Goal: Information Seeking & Learning: Learn about a topic

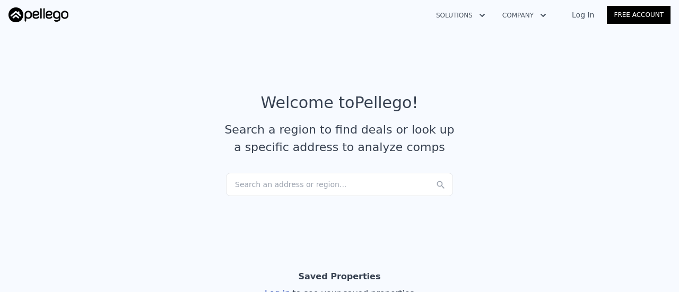
click at [347, 178] on div "Search an address or region..." at bounding box center [339, 184] width 227 height 23
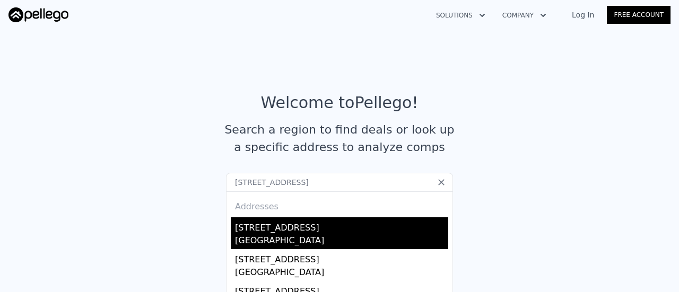
type input "[STREET_ADDRESS]"
click at [274, 242] on div "[GEOGRAPHIC_DATA]" at bounding box center [341, 241] width 213 height 15
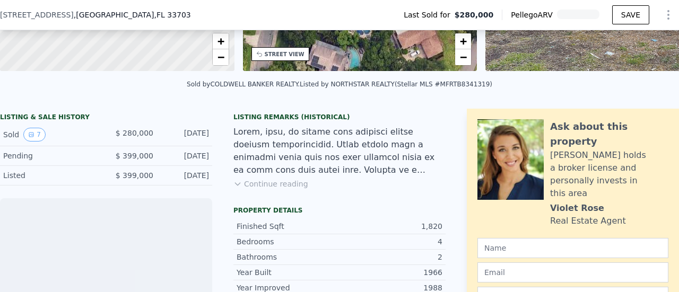
scroll to position [199, 0]
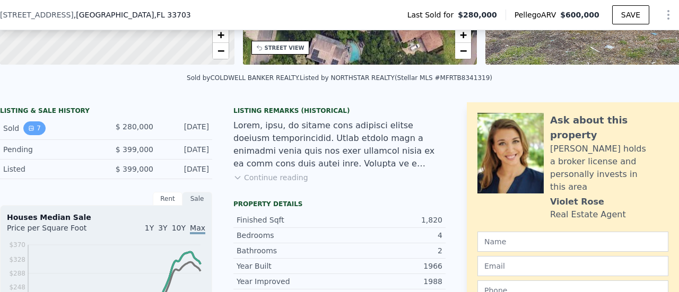
click at [35, 135] on button "7" at bounding box center [34, 128] width 22 height 14
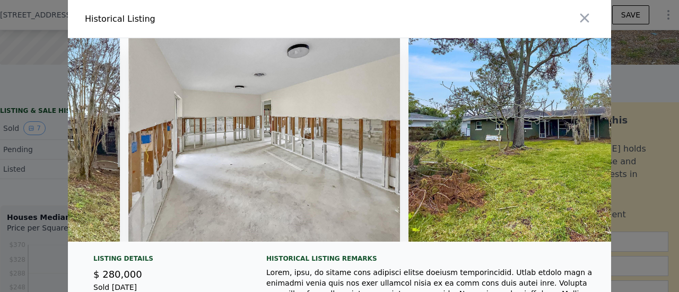
scroll to position [0, 1345]
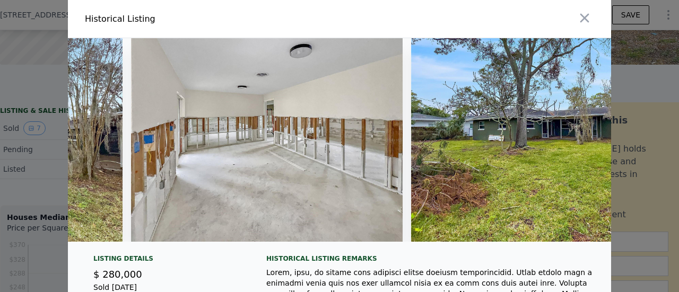
drag, startPoint x: 576, startPoint y: 19, endPoint x: 569, endPoint y: 16, distance: 8.2
click at [577, 19] on icon "button" at bounding box center [584, 18] width 15 height 15
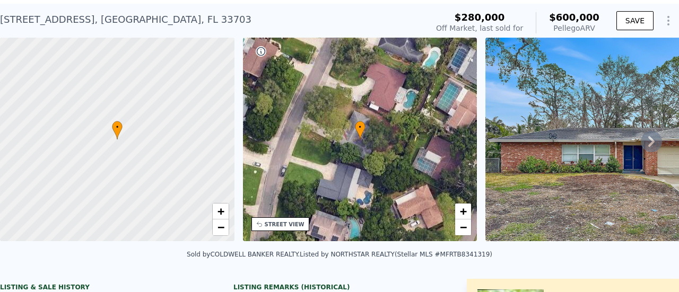
scroll to position [0, 0]
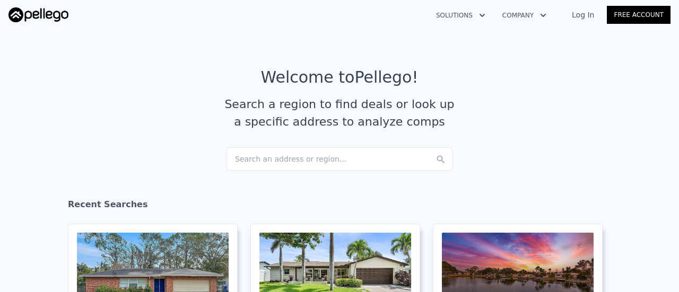
click at [248, 156] on div "Search an address or region..." at bounding box center [339, 158] width 227 height 23
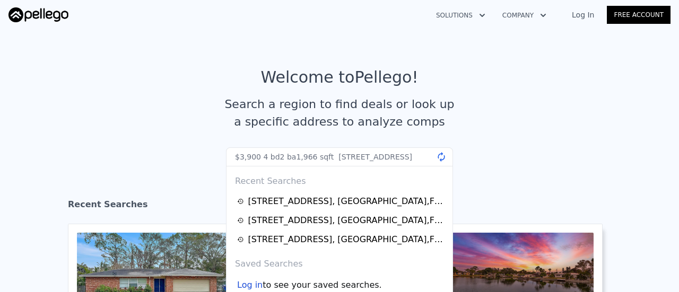
scroll to position [0, 33]
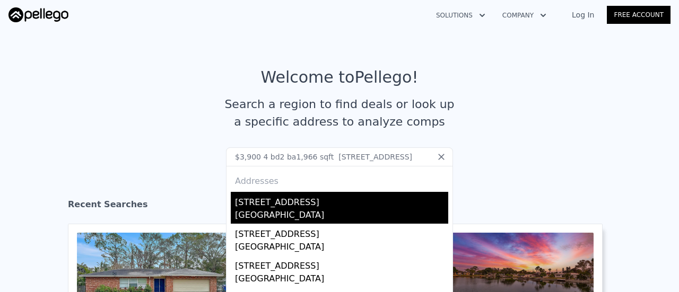
type input "$3,900 4 bd2 ba1,966 sqft 5301 Venetian Blvd NE saint petersburg, FL 33703"
click at [274, 200] on div "5301 Venetian Blvd NE" at bounding box center [341, 200] width 213 height 17
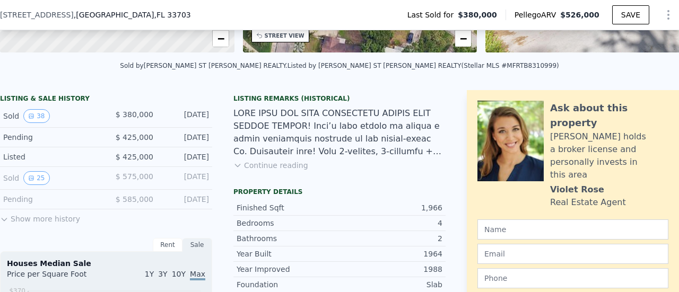
scroll to position [216, 0]
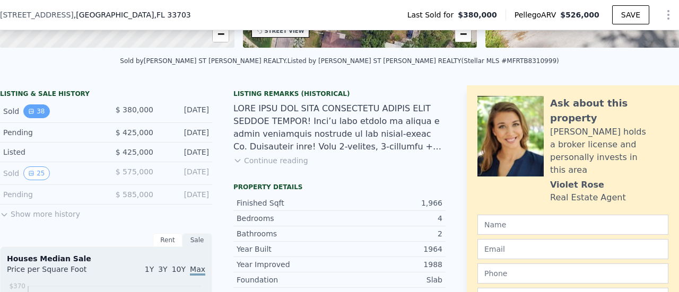
click at [29, 113] on button "38" at bounding box center [36, 111] width 26 height 14
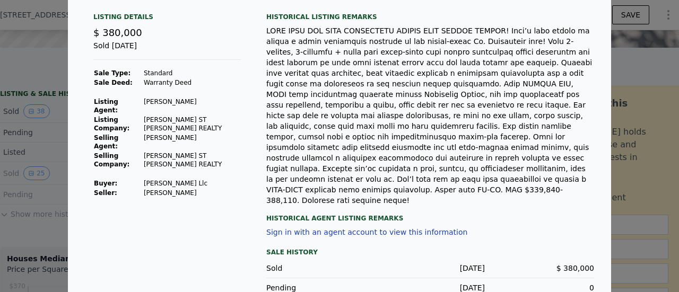
scroll to position [278, 0]
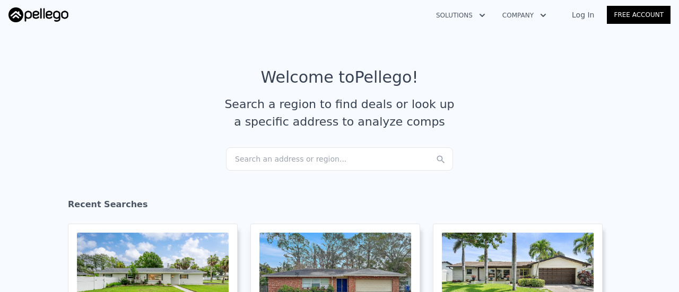
click at [279, 161] on div "Search an address or region..." at bounding box center [339, 158] width 227 height 23
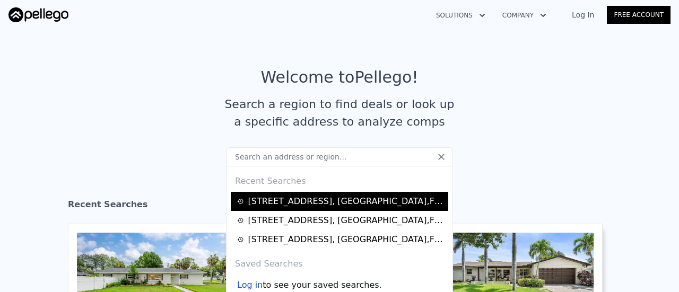
click at [277, 208] on div "5301 Venetian Blvd NE , St. Petersburg , FL 33703" at bounding box center [339, 201] width 217 height 19
click at [278, 201] on div "5301 Venetian Blvd NE , St. Petersburg , FL 33703" at bounding box center [346, 201] width 197 height 13
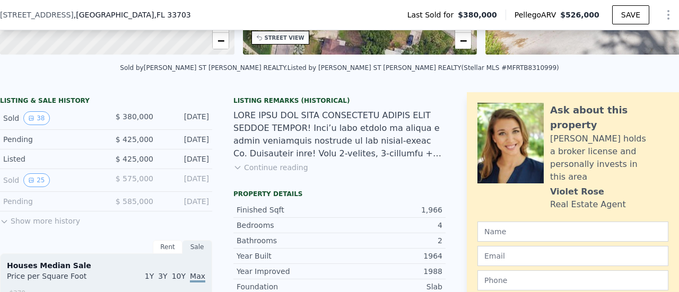
scroll to position [218, 0]
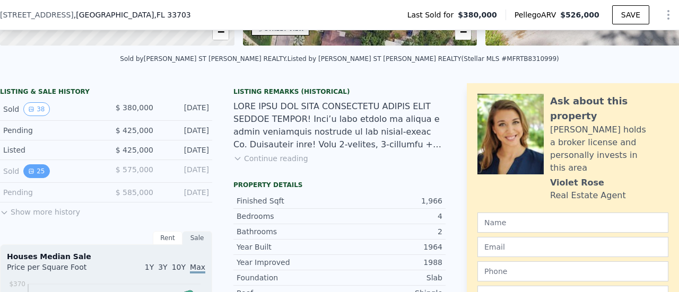
click at [37, 178] on button "25" at bounding box center [36, 171] width 26 height 14
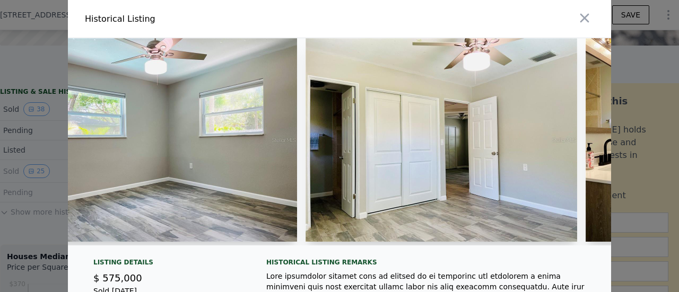
scroll to position [0, 4911]
